Goal: Task Accomplishment & Management: Manage account settings

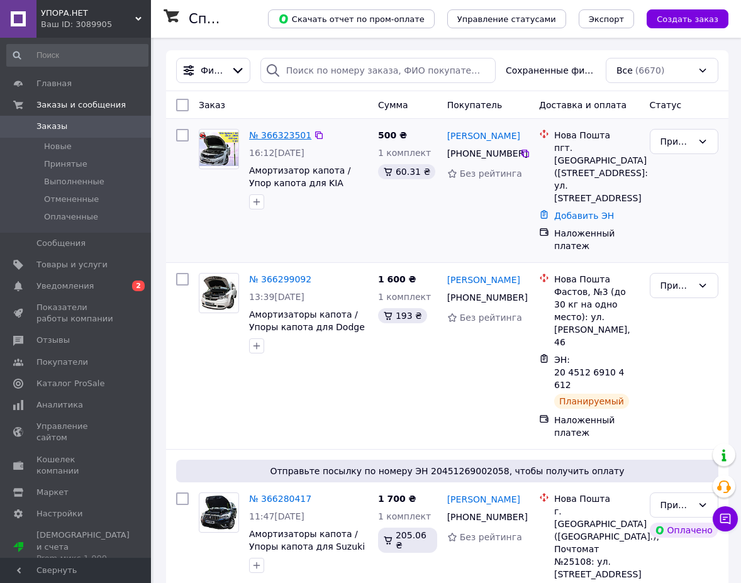
click at [283, 135] on link "№ 366323501" at bounding box center [280, 135] width 62 height 10
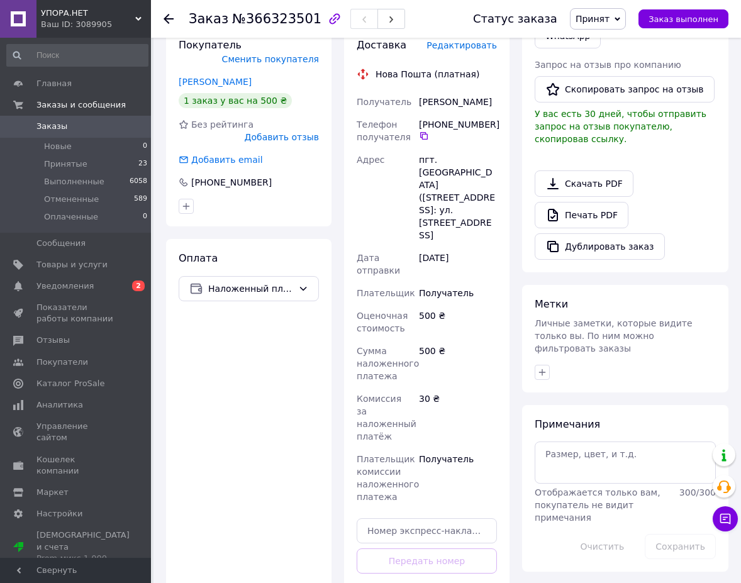
scroll to position [377, 0]
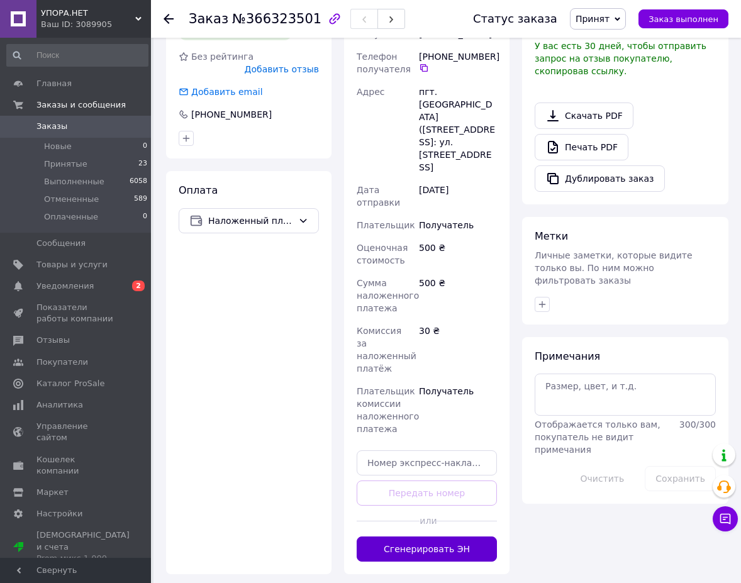
click at [433, 537] on button "Сгенерировать ЭН" at bounding box center [427, 549] width 140 height 25
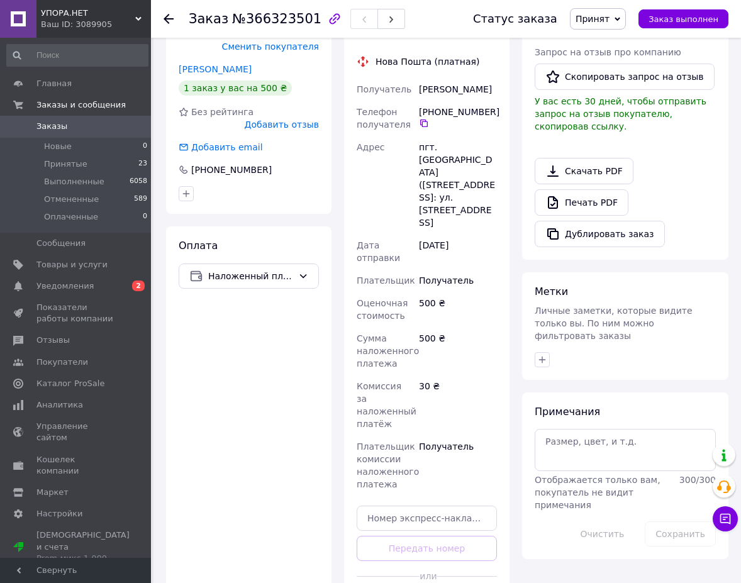
scroll to position [252, 0]
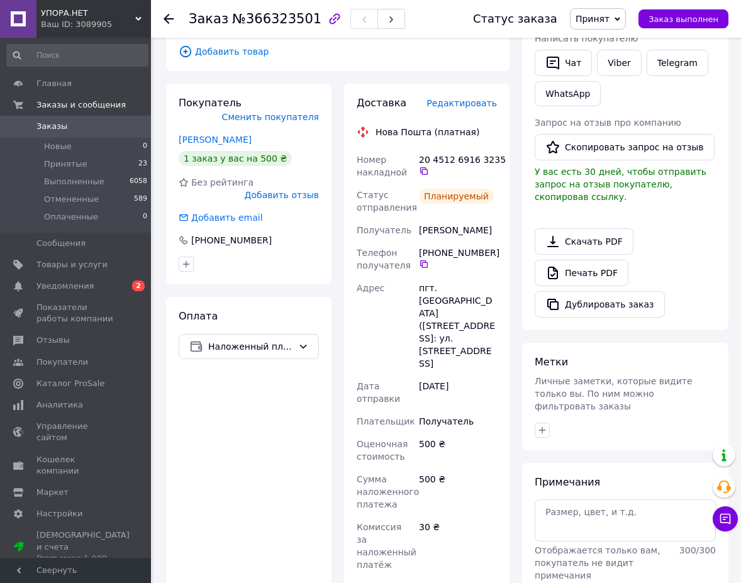
drag, startPoint x: 419, startPoint y: 146, endPoint x: 491, endPoint y: 240, distance: 118.5
click at [491, 240] on div "Номер накладной 20 4512 6916 3235   Статус отправления Планируемый Получатель […" at bounding box center [426, 409] width 145 height 523
copy div "20 4512 6916 3235   Статус отправления Планируемый Получатель [PERSON_NAME] Тел…"
click at [247, 507] on div "Оплата Наложенный платеж" at bounding box center [248, 508] width 165 height 423
click at [78, 288] on span "Уведомления" at bounding box center [64, 286] width 57 height 11
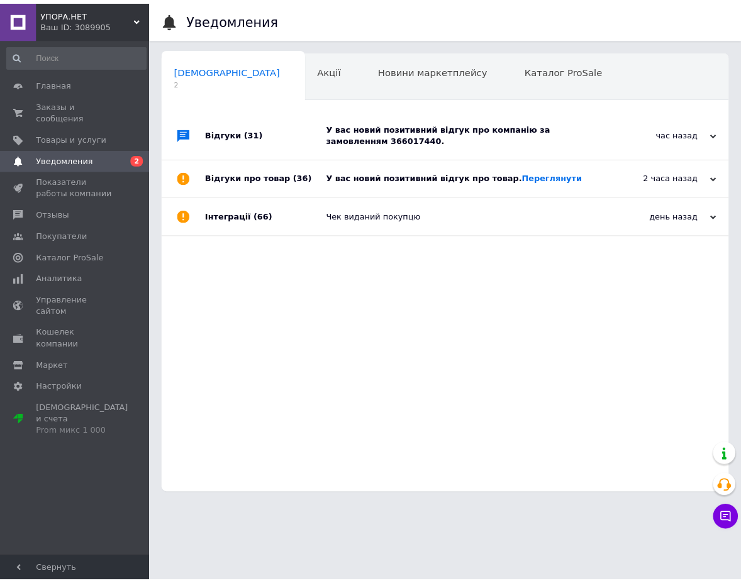
scroll to position [0, 6]
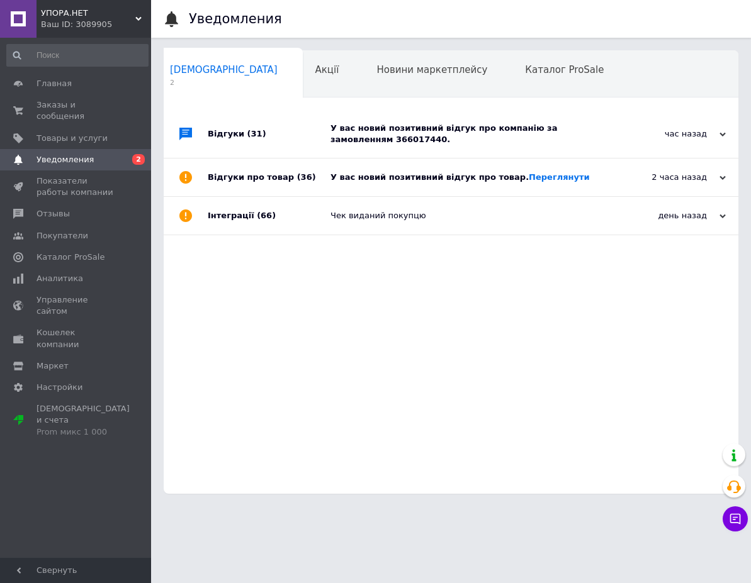
click at [587, 179] on div "У вас новий позитивний відгук про товар. [GEOGRAPHIC_DATA]" at bounding box center [464, 177] width 269 height 11
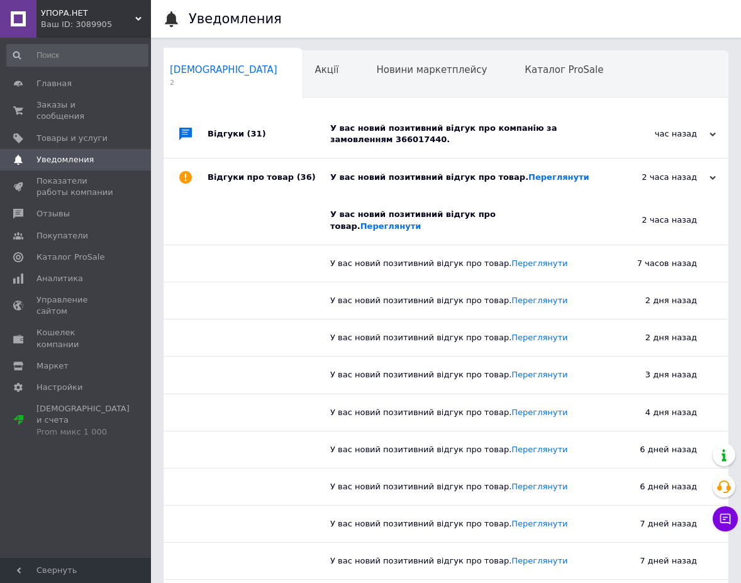
click at [576, 133] on div "У вас новий позитивний відгук про компанію за замовленням 366017440." at bounding box center [460, 134] width 260 height 23
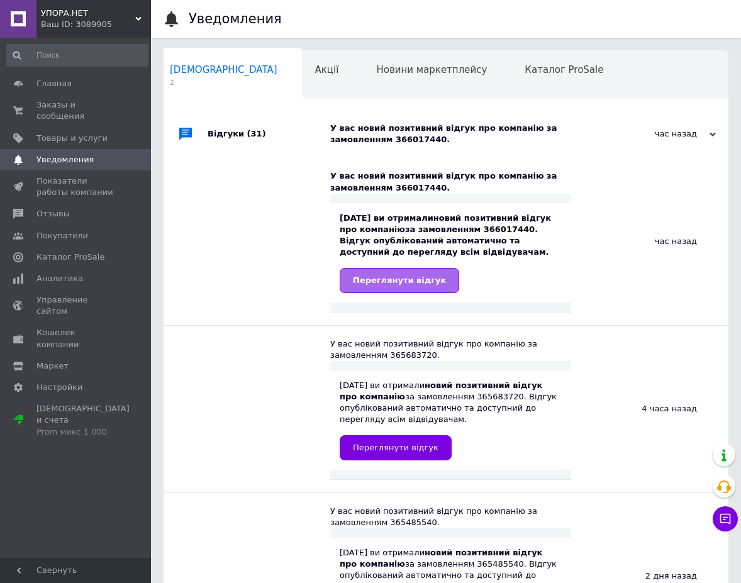
click at [424, 279] on span "Переглянути відгук" at bounding box center [399, 280] width 93 height 9
click at [597, 140] on div "час назад [DATE]" at bounding box center [659, 134] width 138 height 48
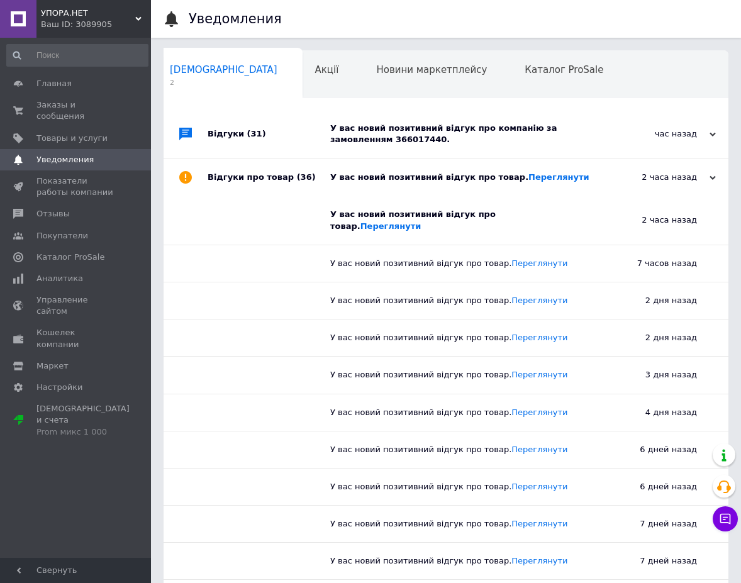
drag, startPoint x: 537, startPoint y: 208, endPoint x: 543, endPoint y: 218, distance: 11.9
click at [537, 209] on div "У вас новий позитивний відгук про товар. [GEOGRAPHIC_DATA]" at bounding box center [450, 220] width 241 height 48
click at [422, 221] on link "Переглянути" at bounding box center [390, 225] width 61 height 9
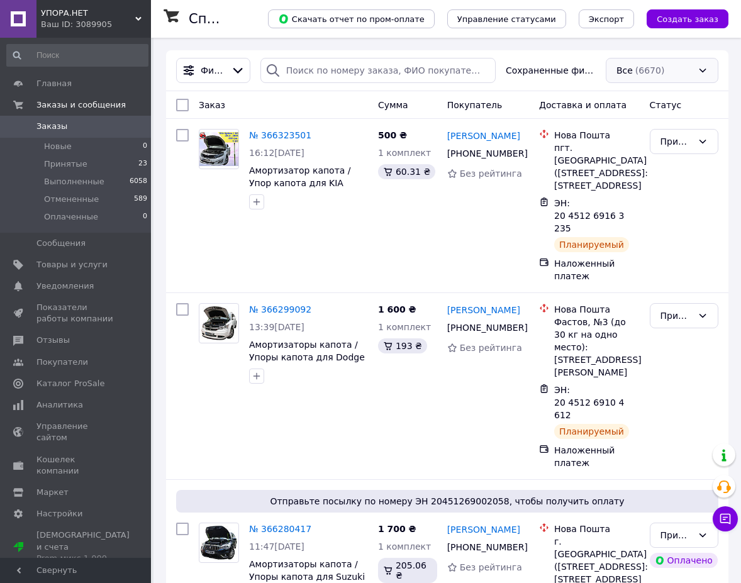
click at [649, 77] on div "Все (6670)" at bounding box center [662, 70] width 113 height 25
click at [673, 121] on span "Принят, Отримано" at bounding box center [655, 120] width 77 height 13
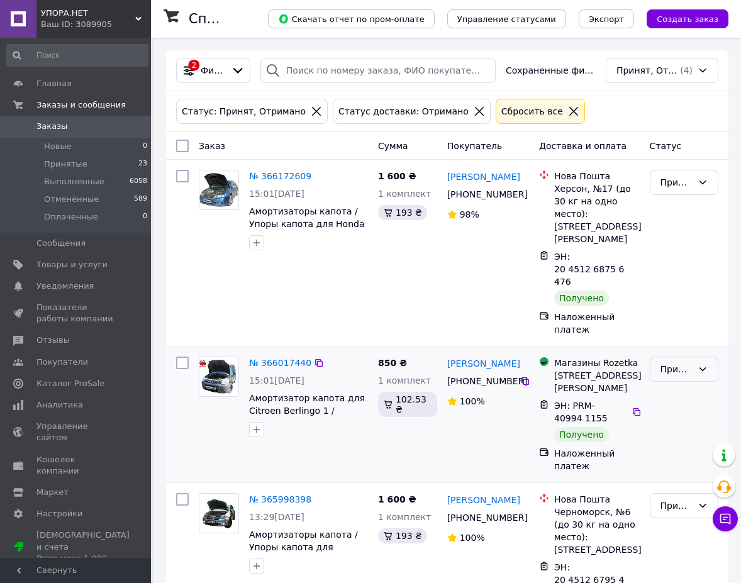
click at [679, 362] on div "Принят" at bounding box center [677, 369] width 32 height 14
drag, startPoint x: 677, startPoint y: 349, endPoint x: 492, endPoint y: 379, distance: 187.5
click at [674, 350] on li "Выполнен" at bounding box center [684, 346] width 67 height 23
click at [68, 167] on span "Принятые" at bounding box center [65, 164] width 43 height 11
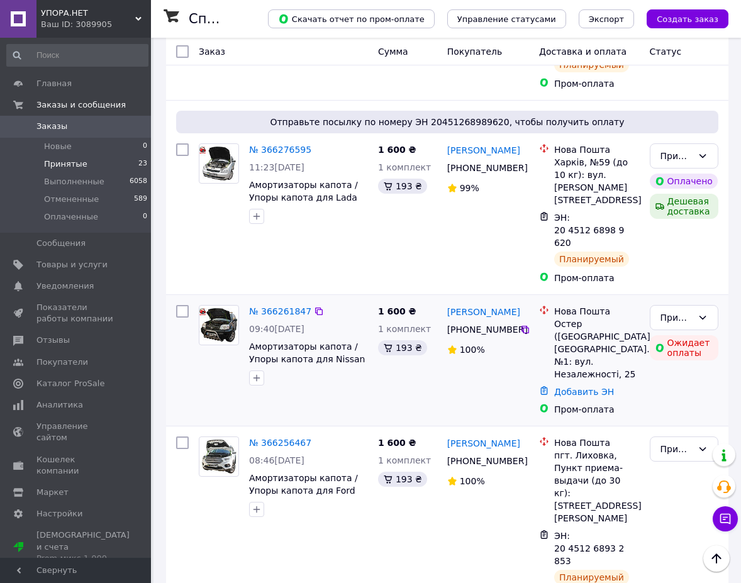
scroll to position [629, 0]
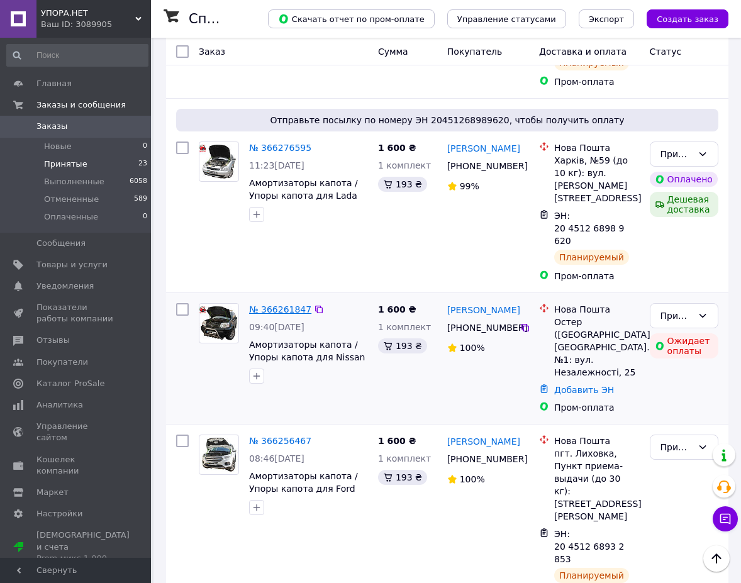
click at [260, 304] on link "№ 366261847" at bounding box center [280, 309] width 62 height 10
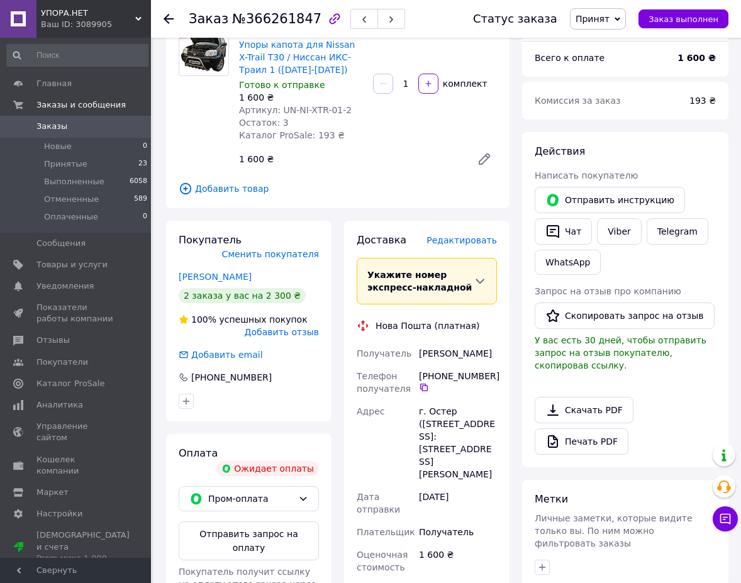
scroll to position [126, 0]
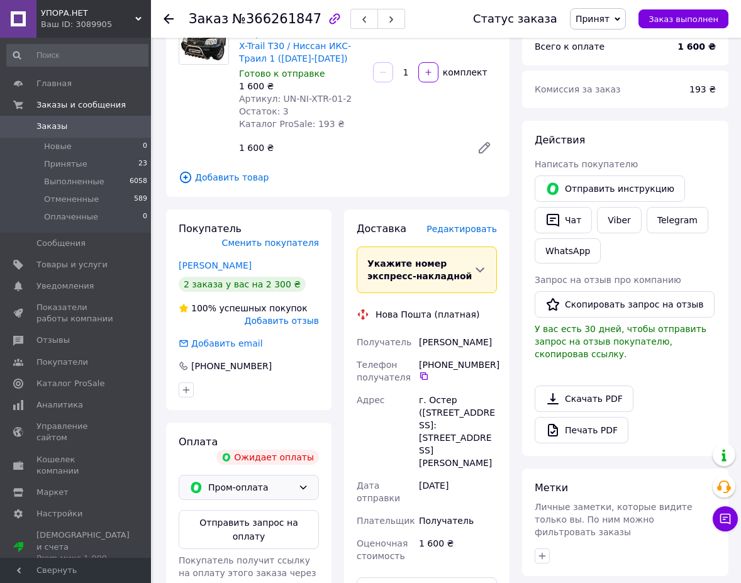
click at [274, 481] on span "Пром-оплата" at bounding box center [250, 488] width 85 height 14
click at [264, 511] on span "Наложенный платеж" at bounding box center [258, 512] width 100 height 13
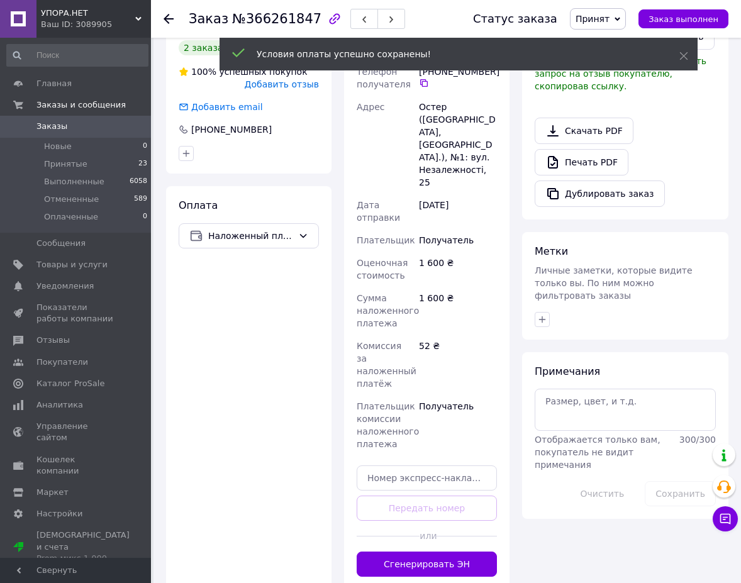
scroll to position [444, 0]
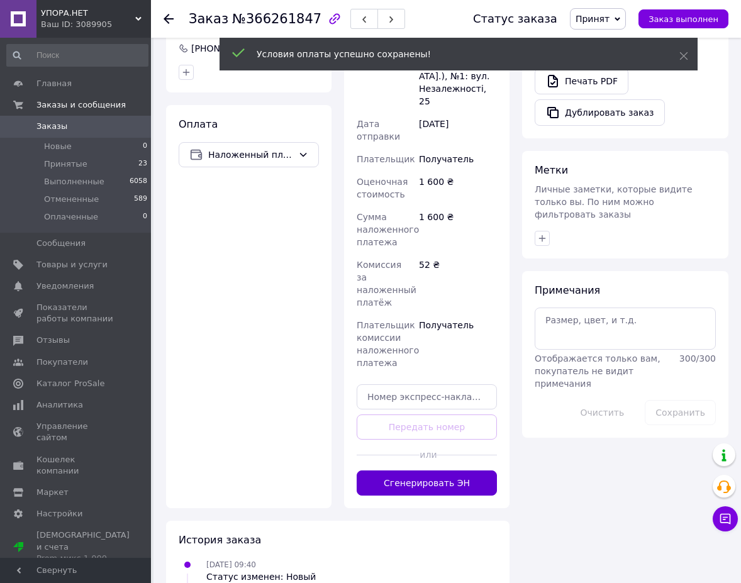
click at [444, 471] on button "Сгенерировать ЭН" at bounding box center [427, 483] width 140 height 25
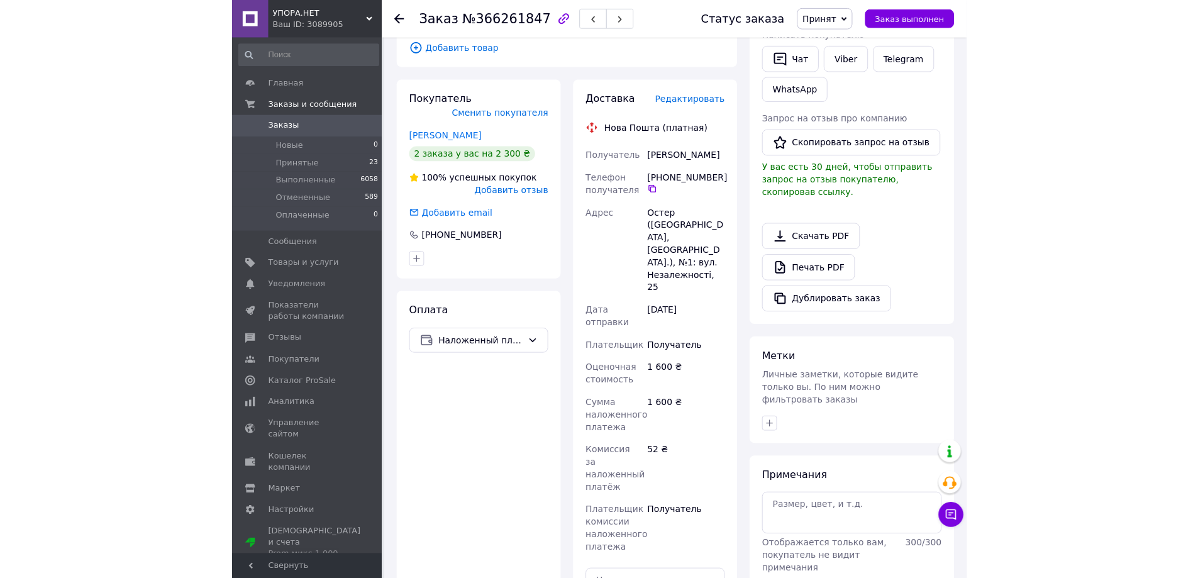
scroll to position [255, 0]
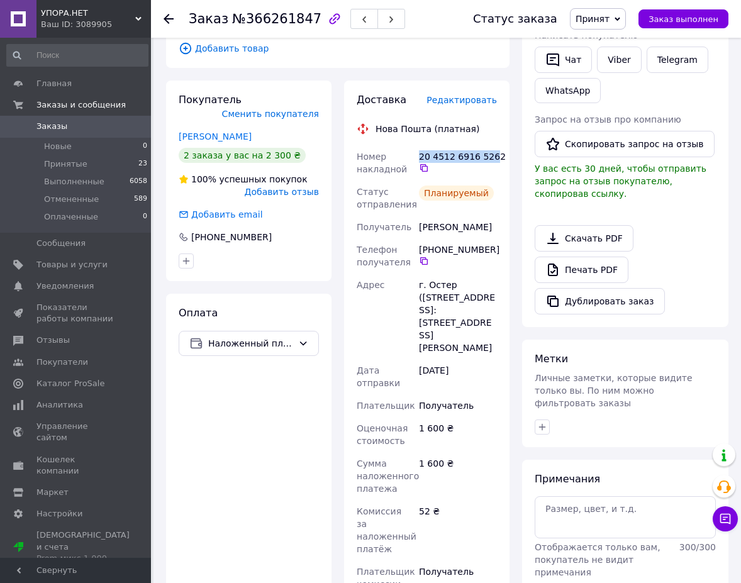
drag, startPoint x: 420, startPoint y: 157, endPoint x: 490, endPoint y: 156, distance: 69.8
click at [490, 156] on div "20 4512 6916 5262" at bounding box center [458, 161] width 78 height 23
drag, startPoint x: 492, startPoint y: 156, endPoint x: 417, endPoint y: 147, distance: 75.4
click at [417, 147] on div "20 4512 6916 5262" at bounding box center [457, 162] width 83 height 35
copy div "20 4512 6916 5262"
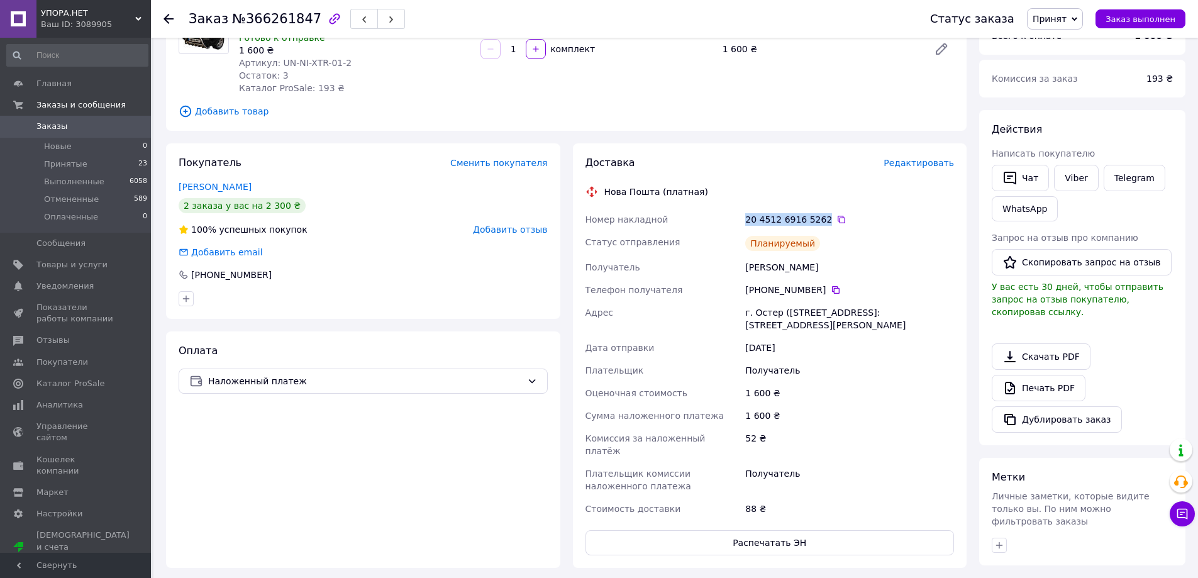
scroll to position [0, 0]
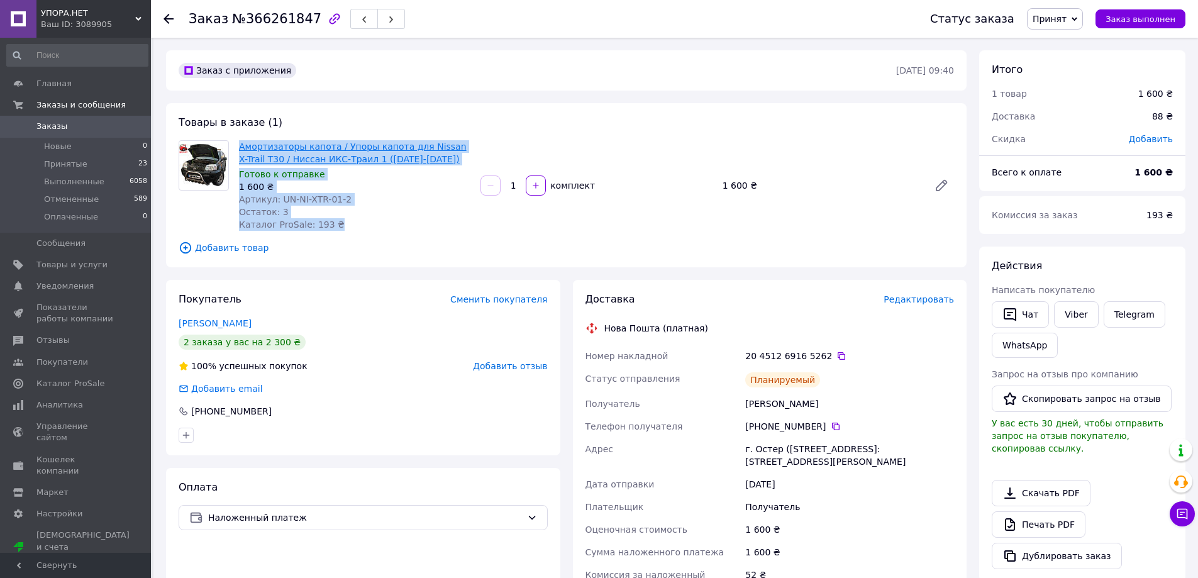
drag, startPoint x: 327, startPoint y: 222, endPoint x: 241, endPoint y: 152, distance: 111.3
click at [241, 152] on div "Амортизаторы капота / Упоры капота для Nissan X-Trail T30 / Ниссан ИКС-Траил 1 …" at bounding box center [355, 186] width 242 height 96
click at [366, 232] on div "Амортизаторы капота / Упоры капота для Nissan X-Trail T30 / Ниссан ИКС-Траил 1 …" at bounding box center [355, 186] width 242 height 96
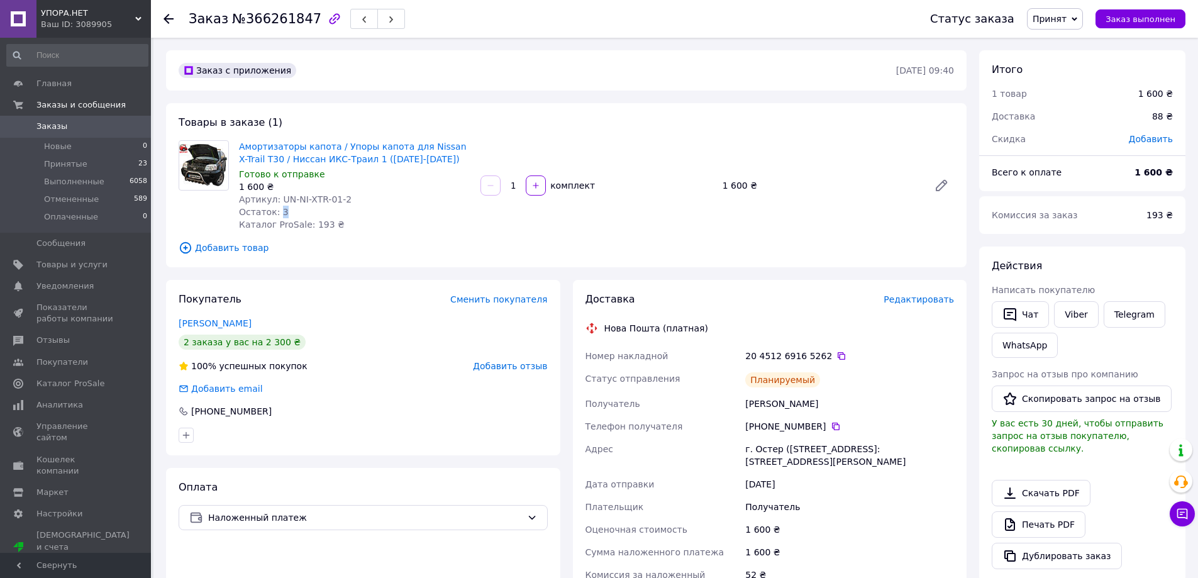
drag, startPoint x: 276, startPoint y: 211, endPoint x: 282, endPoint y: 213, distance: 6.6
click at [282, 213] on div "Остаток: 3" at bounding box center [355, 212] width 232 height 13
click at [291, 213] on div "Остаток: 3" at bounding box center [355, 212] width 232 height 13
click at [750, 423] on div "[PHONE_NUMBER]" at bounding box center [849, 426] width 209 height 13
